Goal: Information Seeking & Learning: Learn about a topic

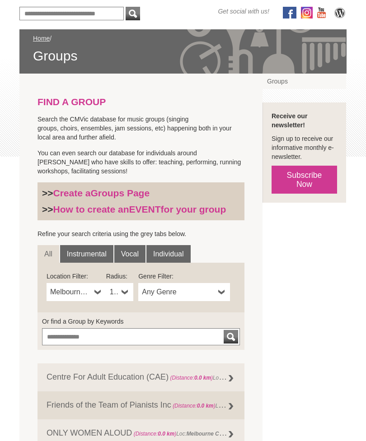
scroll to position [112, 0]
click at [83, 253] on link "Instrumental" at bounding box center [86, 254] width 53 height 18
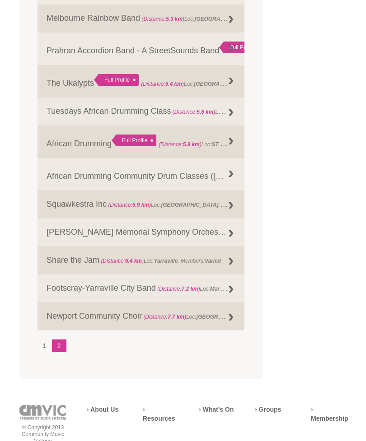
scroll to position [1012, 0]
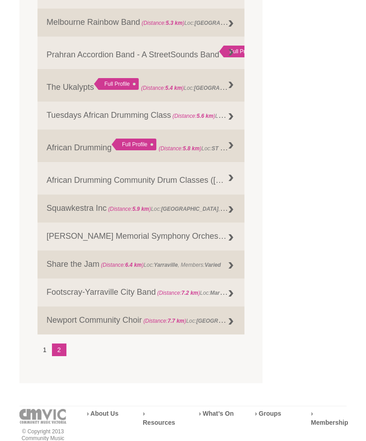
click at [42, 356] on li "1" at bounding box center [44, 349] width 14 height 13
click at [61, 356] on link "2" at bounding box center [59, 349] width 14 height 13
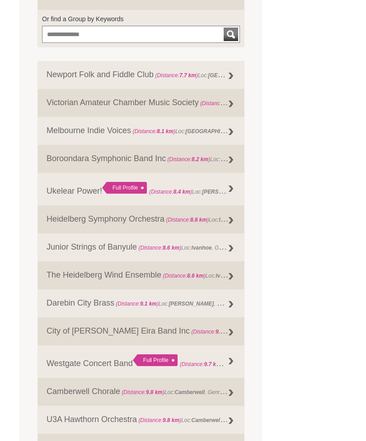
scroll to position [415, 0]
click at [215, 335] on strong "9.3 km" at bounding box center [223, 330] width 17 height 9
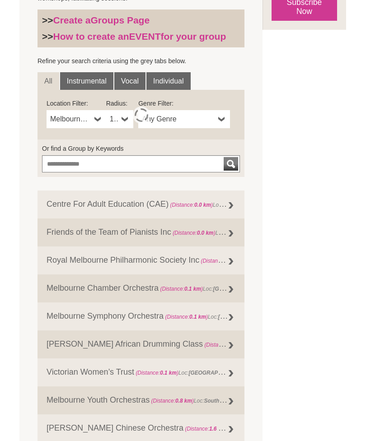
scroll to position [285, 0]
click at [88, 79] on link "Instrumental" at bounding box center [86, 82] width 53 height 18
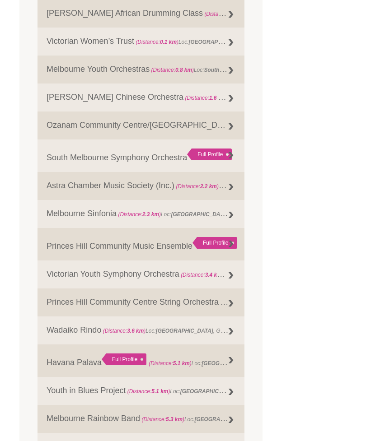
scroll to position [616, 0]
click at [182, 258] on link "Princes Hill Community Music Ensemble Full Profile (Distance: 2.8 km ) Loc: Car…" at bounding box center [140, 243] width 207 height 32
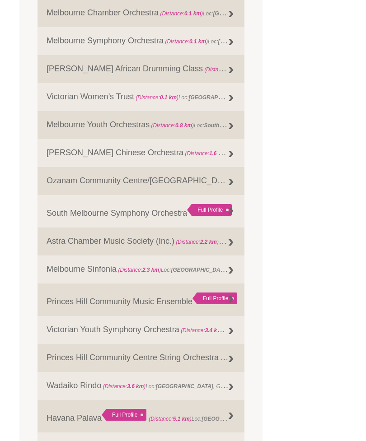
scroll to position [561, 0]
click at [167, 215] on link "South Melbourne Symphony Orchestra Full Profile (Distance: 2.0 km ) Loc: South …" at bounding box center [140, 210] width 207 height 32
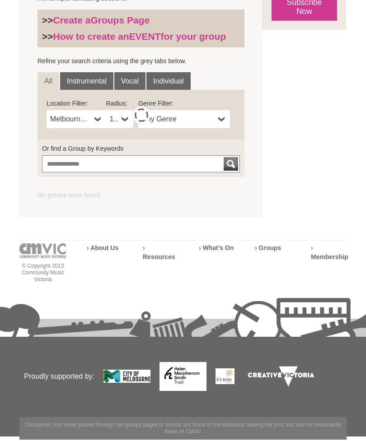
scroll to position [285, 0]
